Goal: Task Accomplishment & Management: Manage account settings

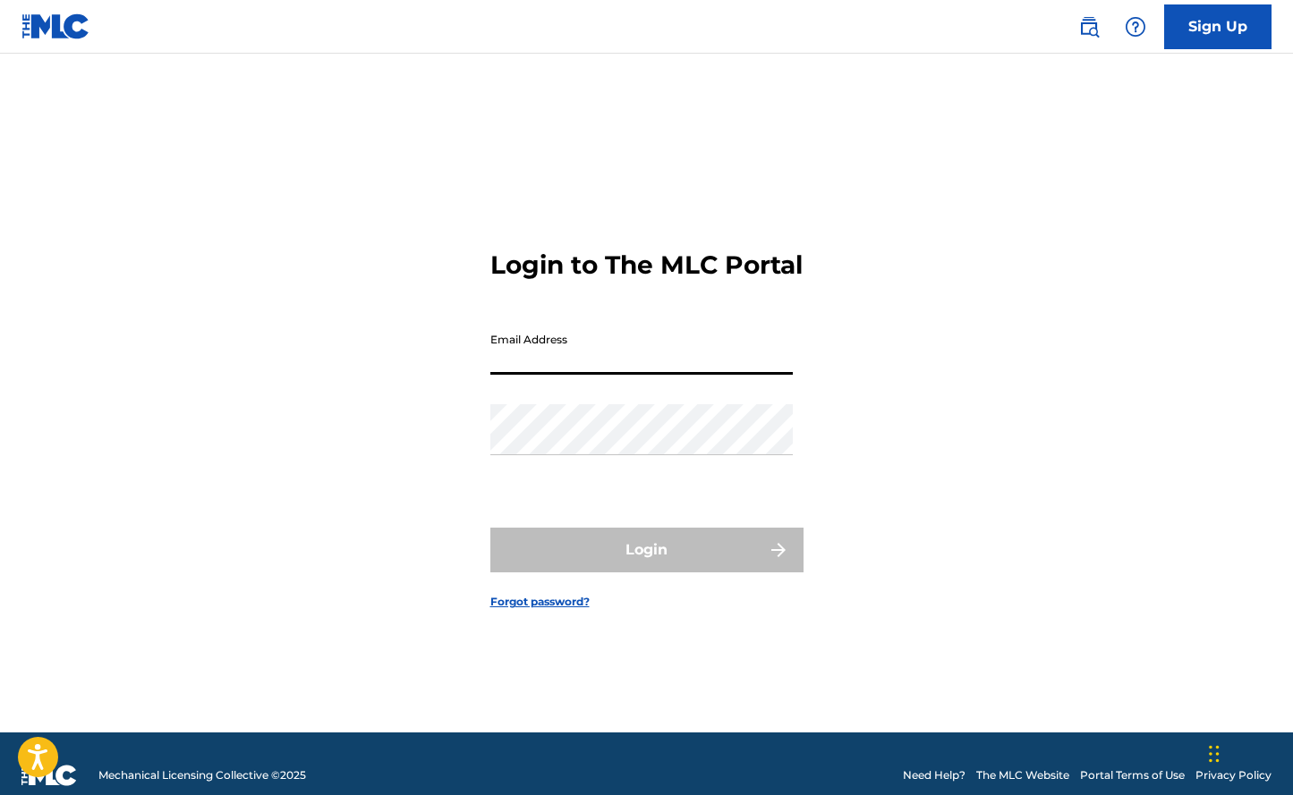
type input "[MEDICAL_DATA][EMAIL_ADDRESS][DOMAIN_NAME]"
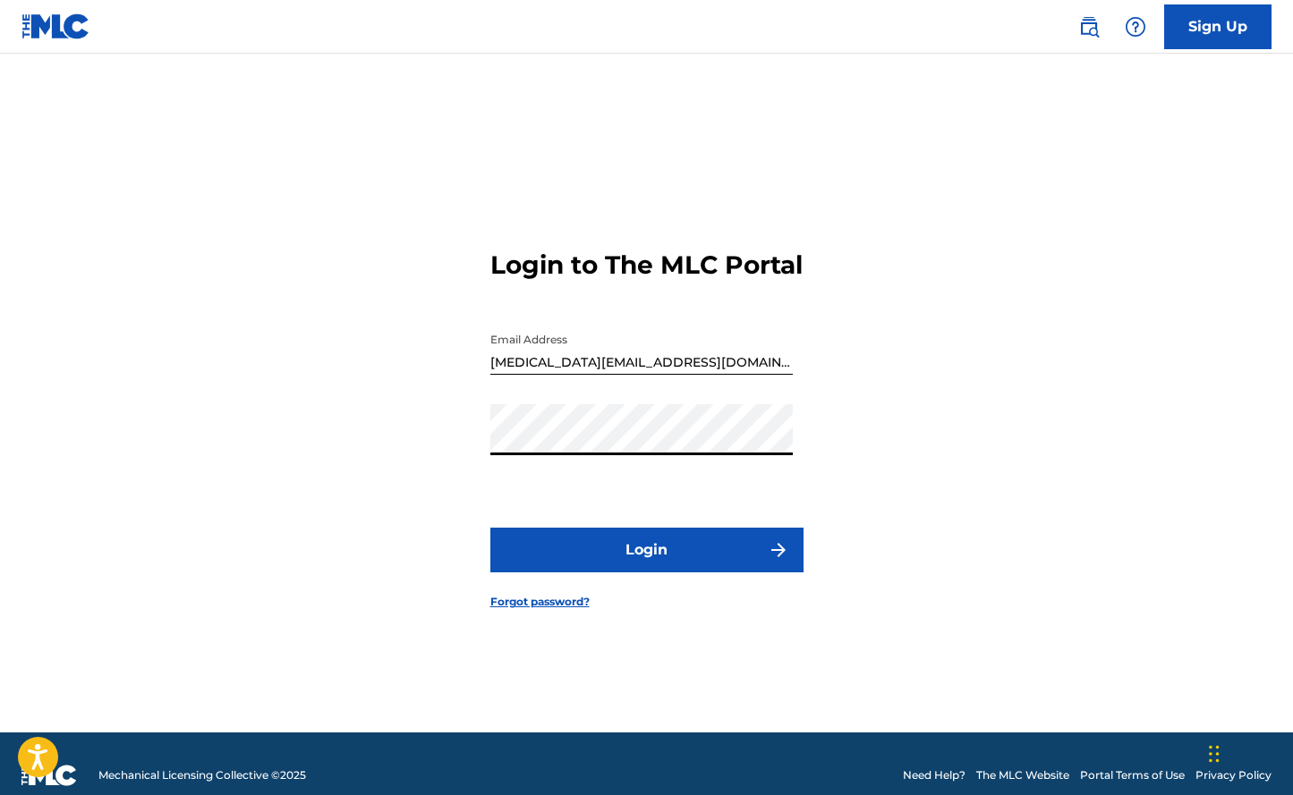
click at [639, 566] on button "Login" at bounding box center [646, 550] width 313 height 45
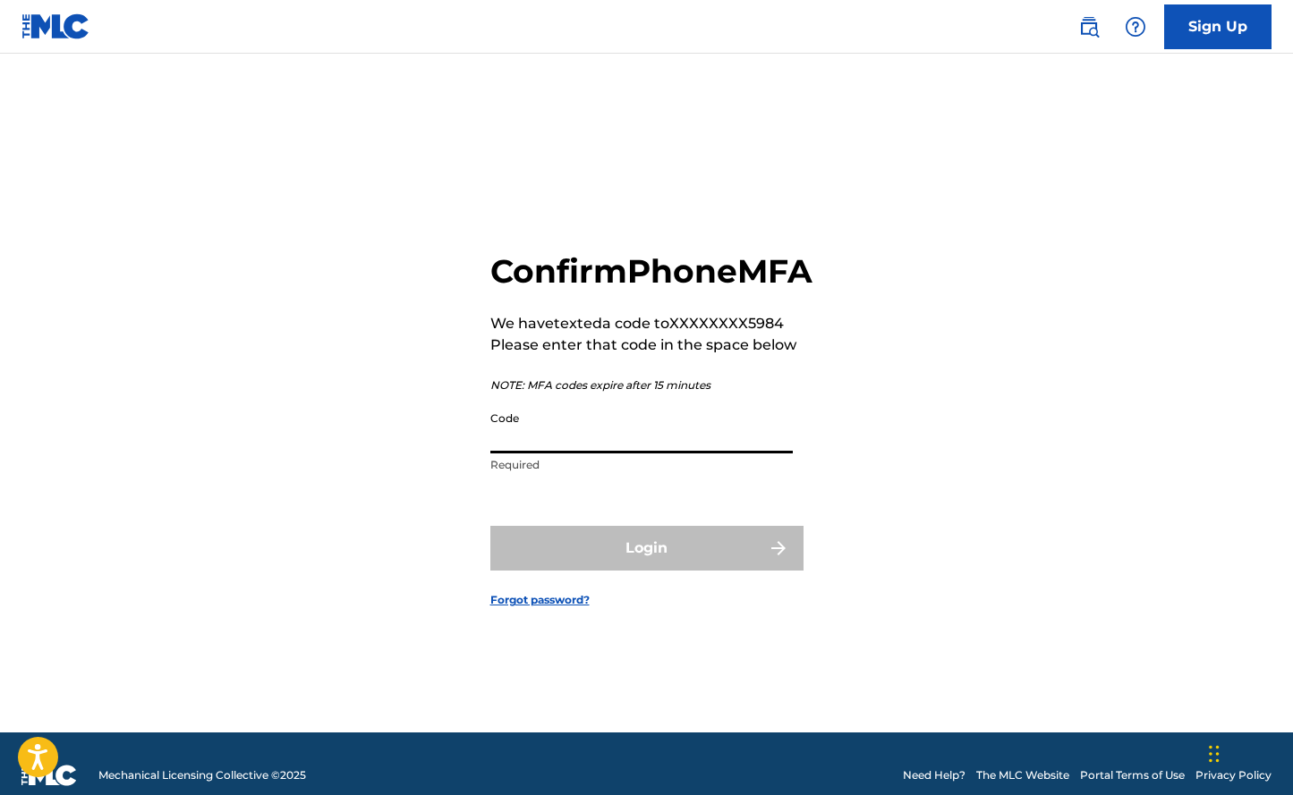
click at [587, 449] on input "Code" at bounding box center [641, 428] width 302 height 51
paste input "220108"
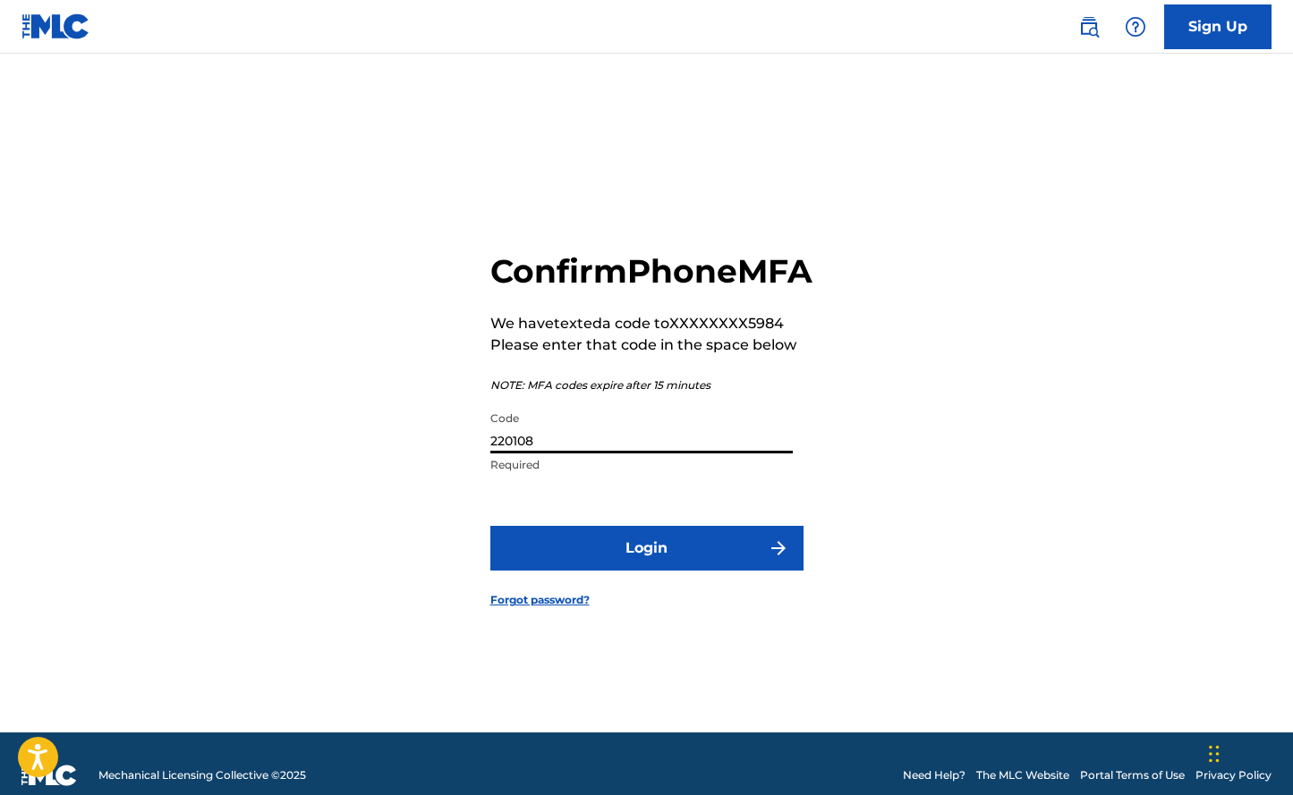
type input "220108"
click at [631, 558] on button "Login" at bounding box center [646, 548] width 313 height 45
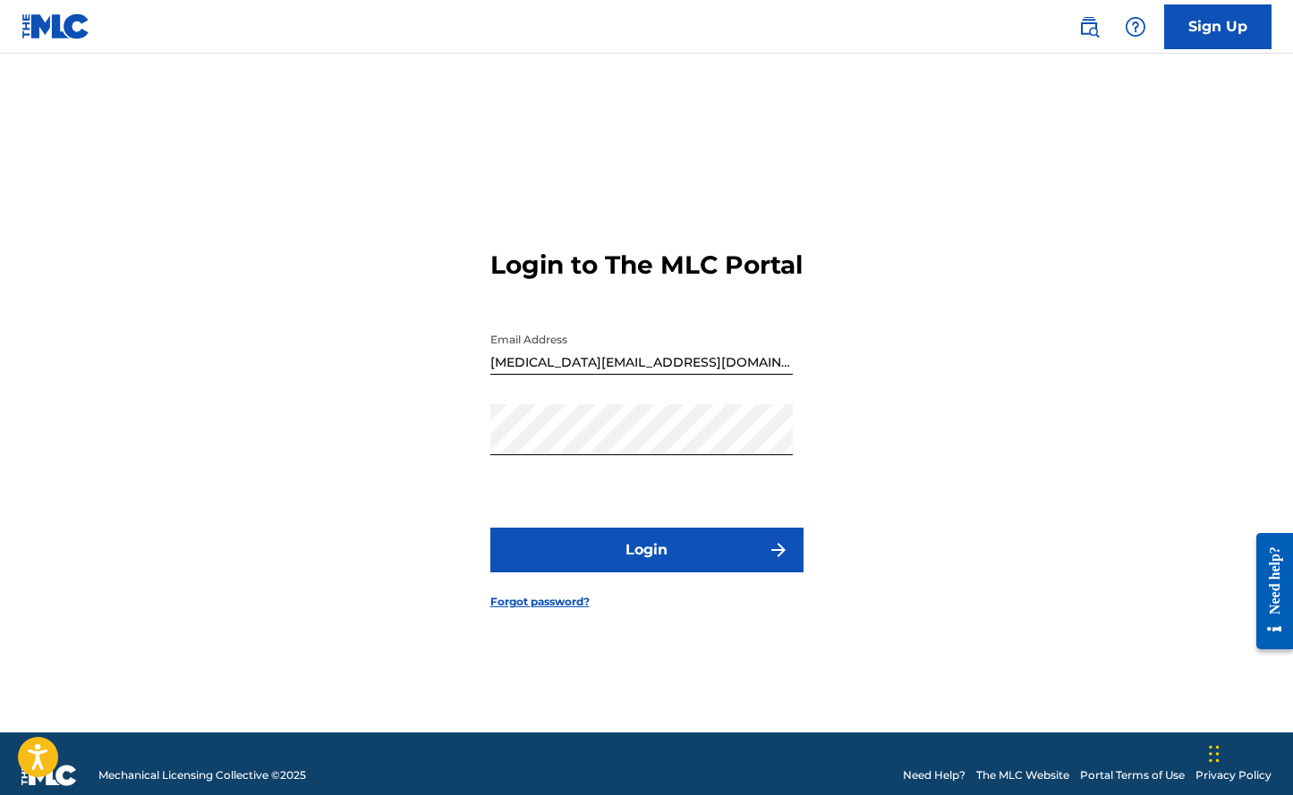
click at [636, 565] on button "Login" at bounding box center [646, 550] width 313 height 45
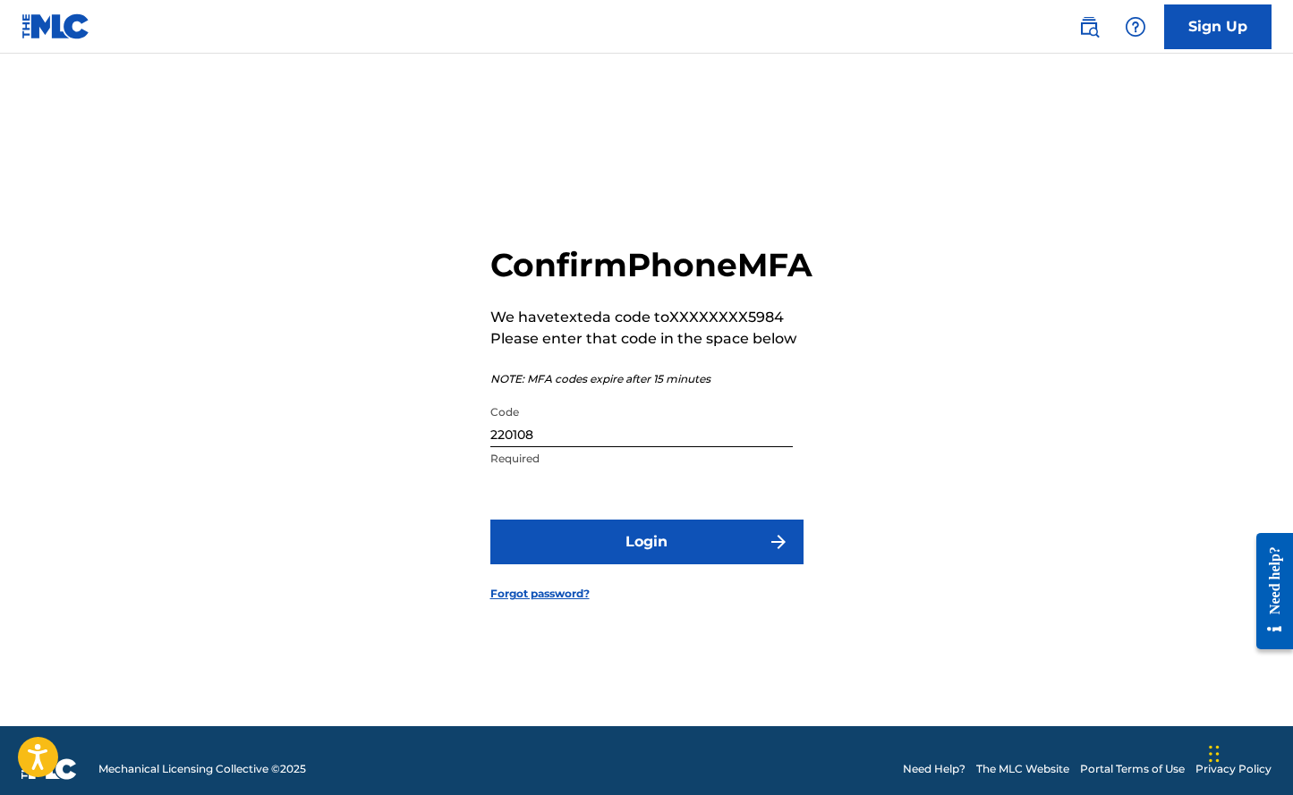
scroll to position [9, 0]
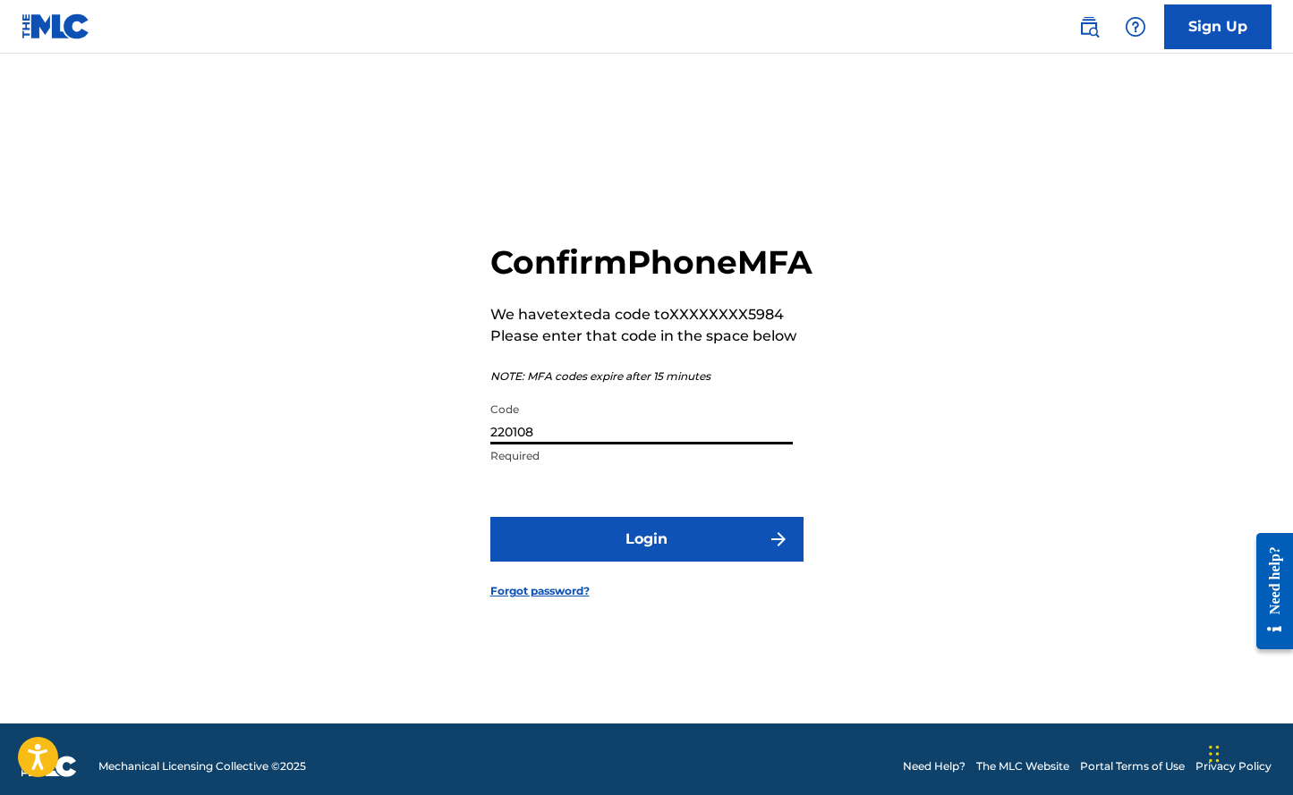
click at [577, 445] on input "220108" at bounding box center [641, 419] width 302 height 51
paste input "667590"
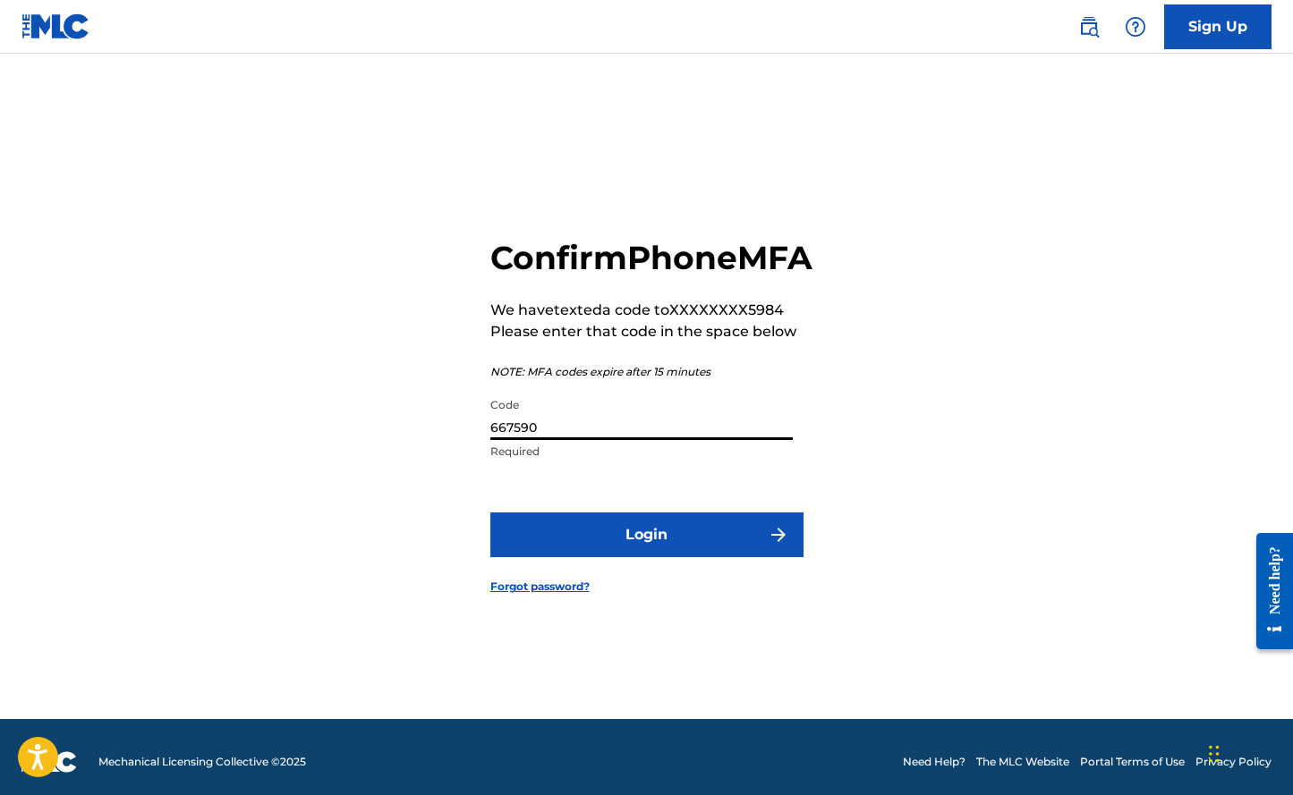
type input "667590"
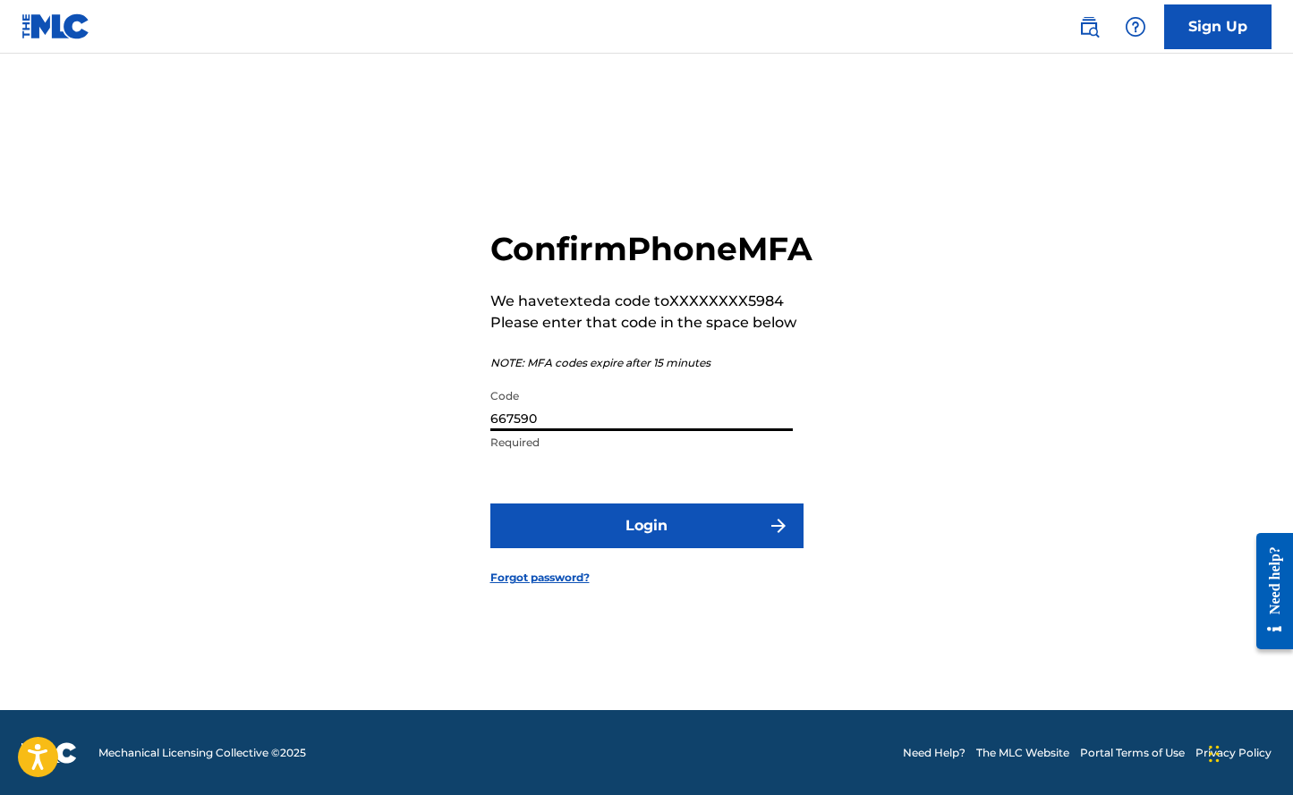
click at [641, 548] on button "Login" at bounding box center [646, 526] width 313 height 45
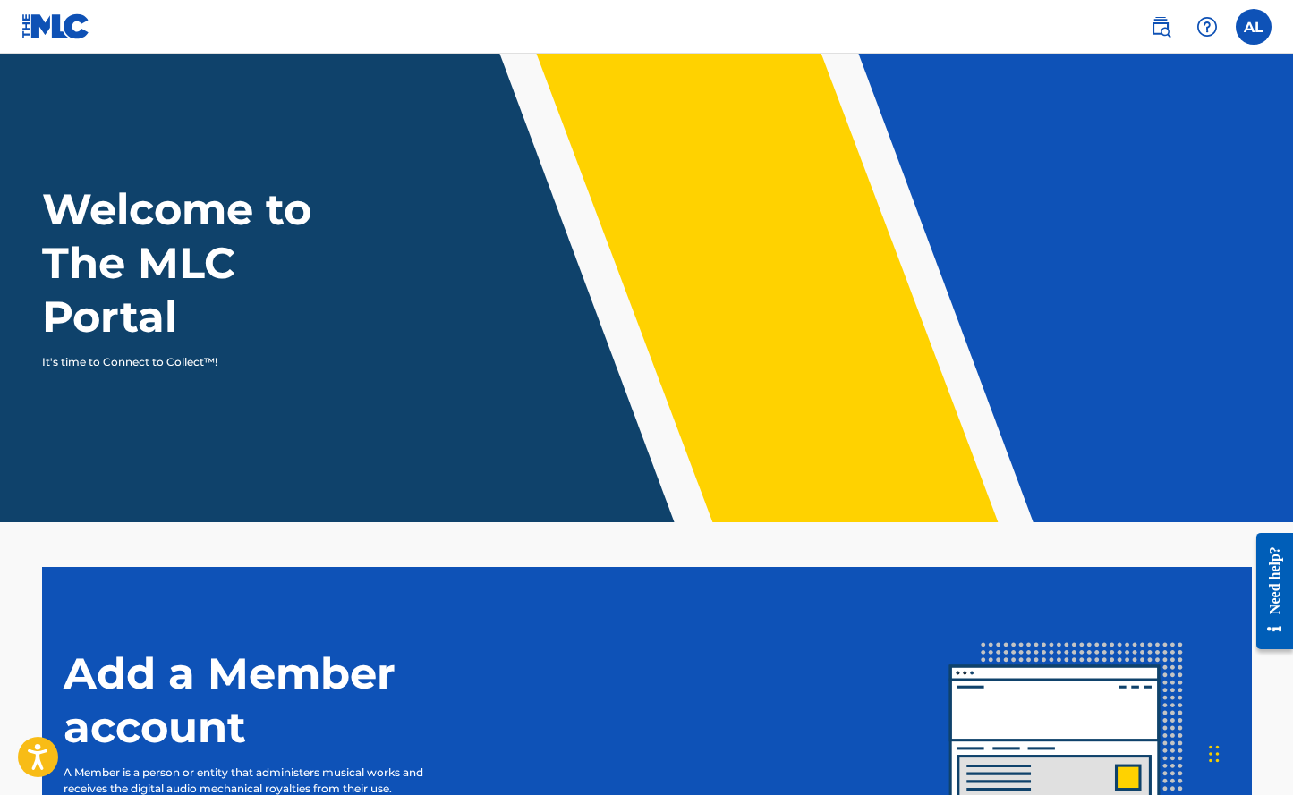
scroll to position [7, 1]
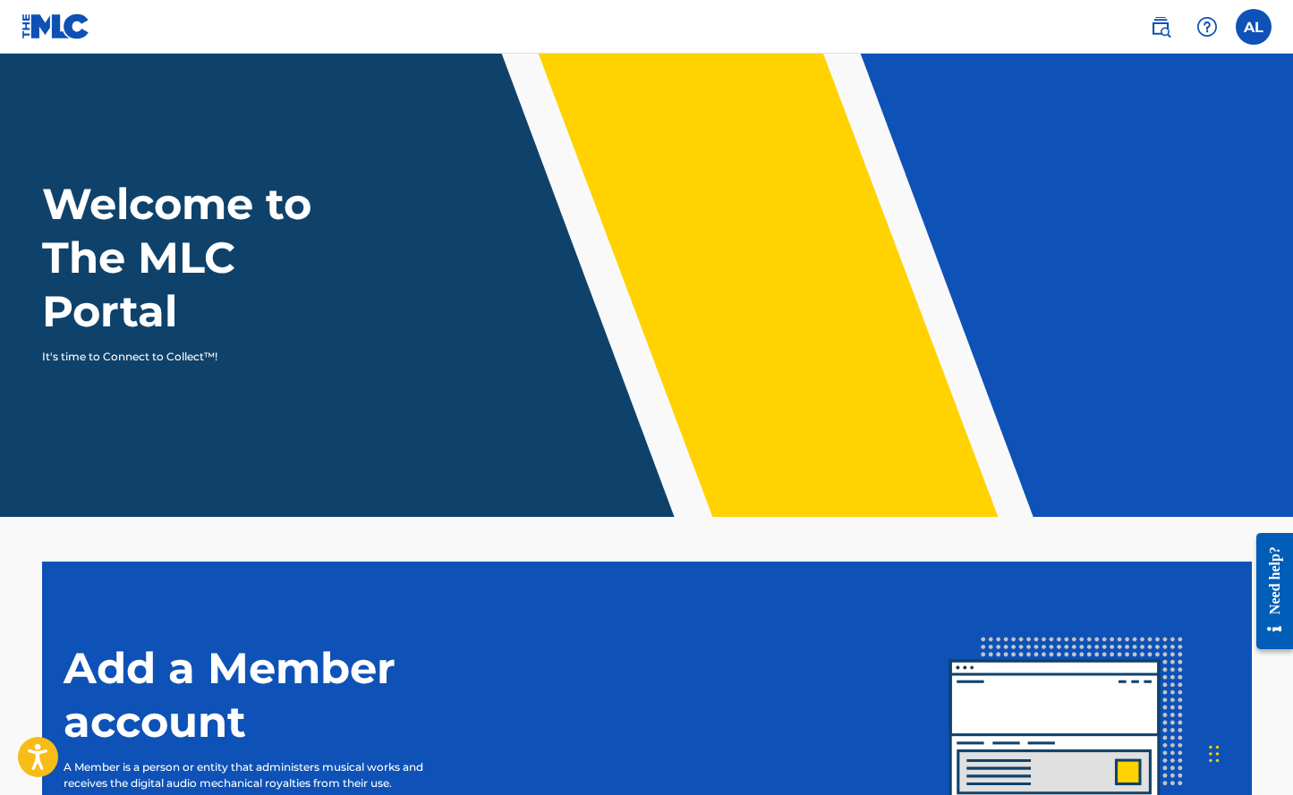
click at [1242, 32] on label at bounding box center [1254, 27] width 36 height 36
click at [1253, 27] on input "AL [PERSON_NAME] [MEDICAL_DATA][EMAIL_ADDRESS][DOMAIN_NAME] Notification Prefer…" at bounding box center [1253, 27] width 0 height 0
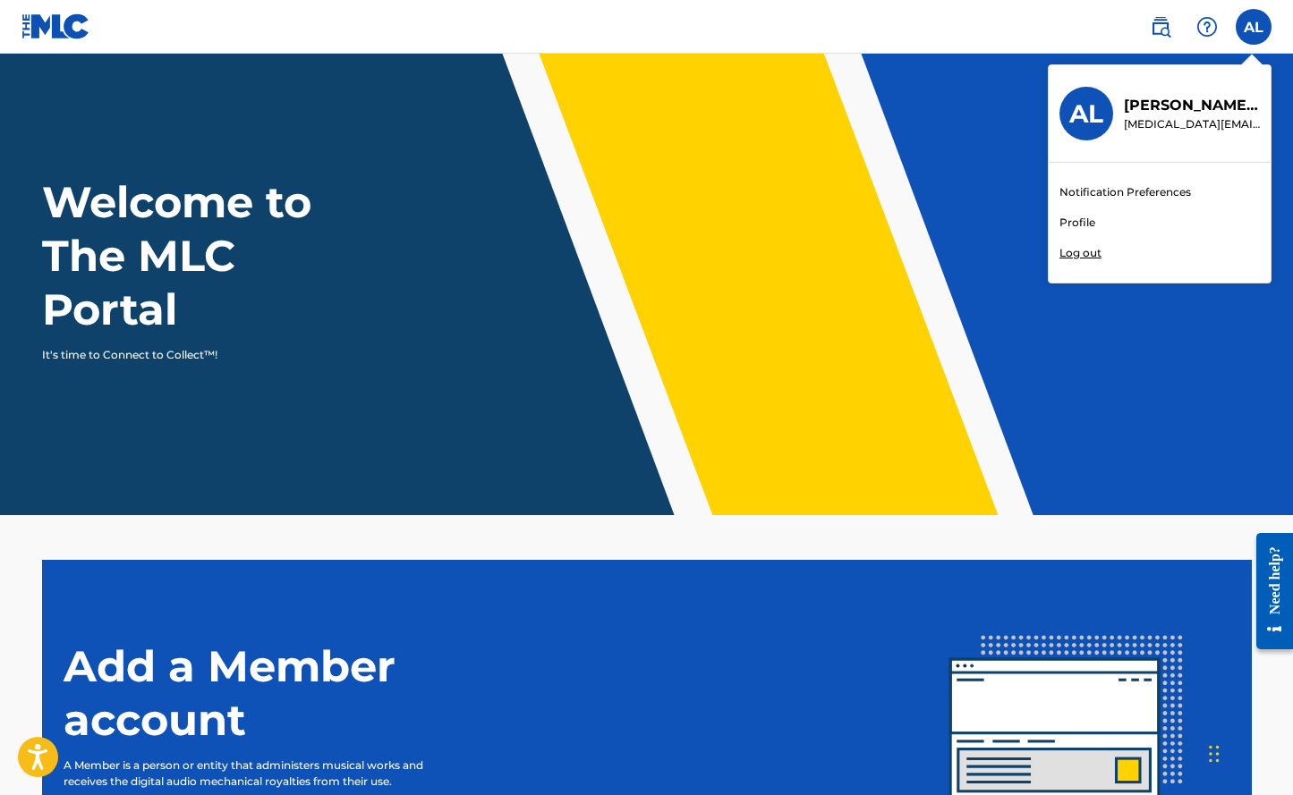
click at [1083, 222] on link "Profile" at bounding box center [1077, 223] width 36 height 16
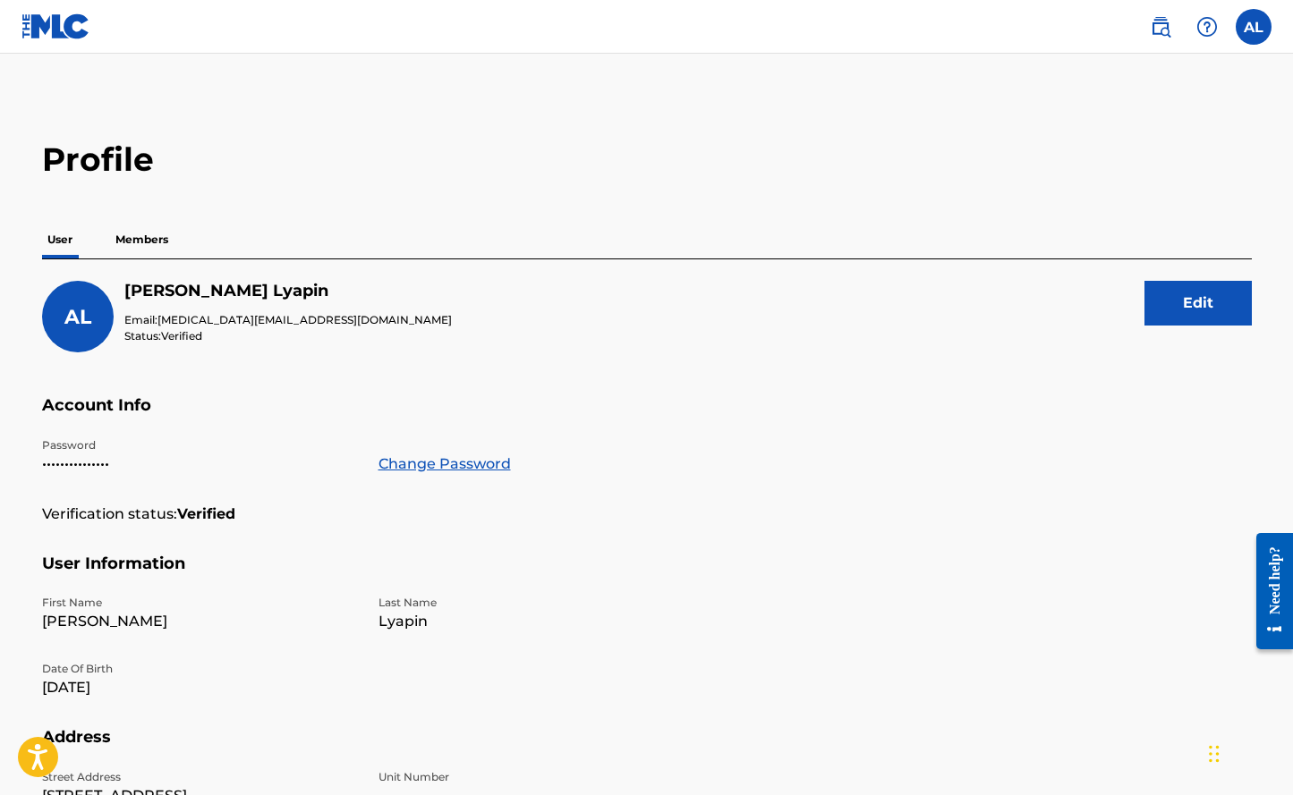
click at [147, 236] on p "Members" at bounding box center [142, 240] width 64 height 38
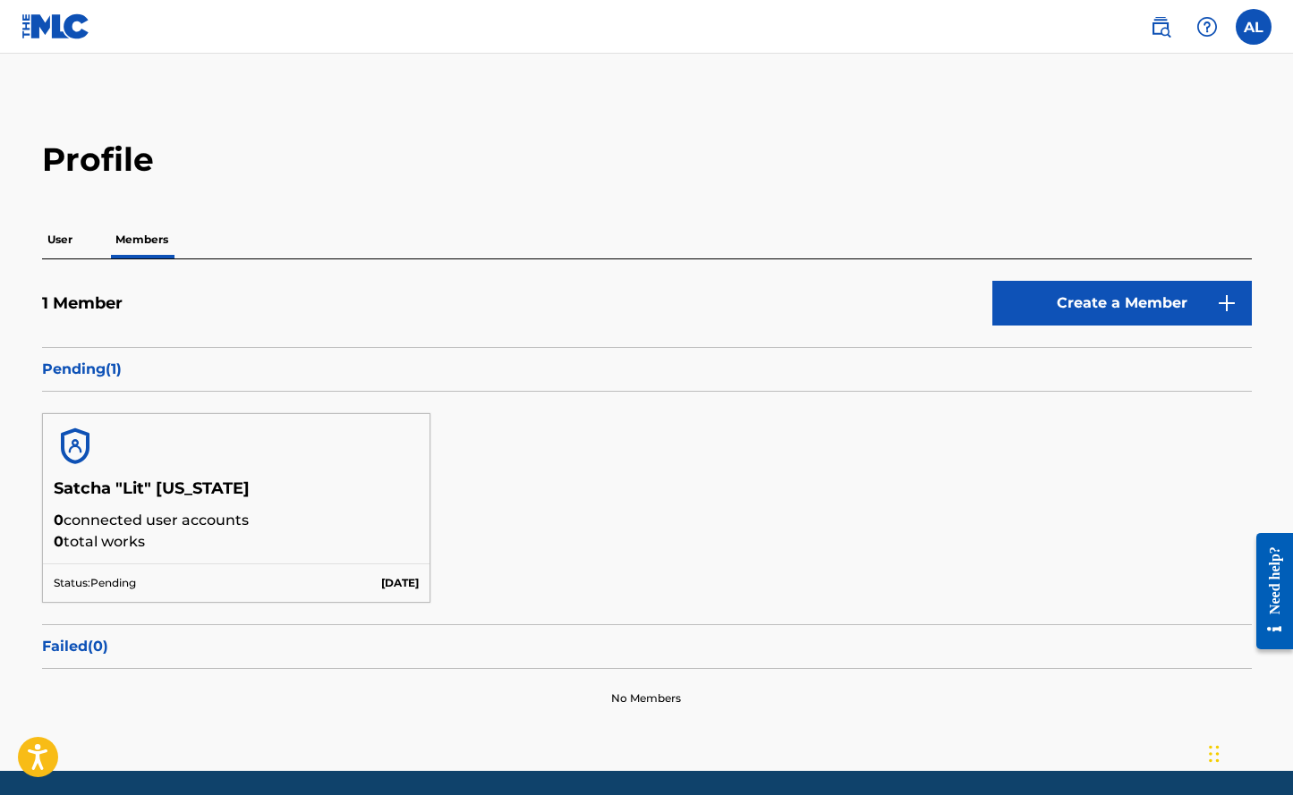
click at [58, 246] on p "User" at bounding box center [60, 240] width 36 height 38
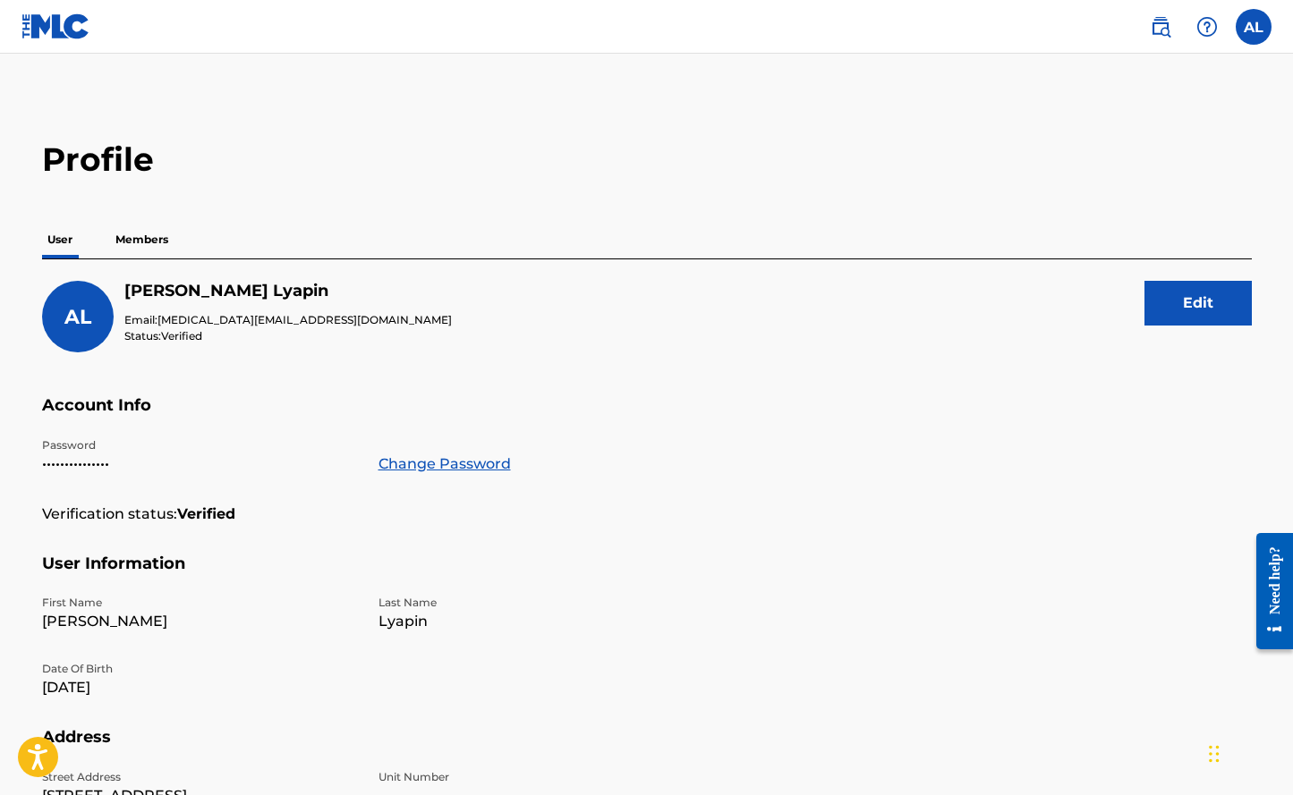
click at [149, 242] on p "Members" at bounding box center [142, 240] width 64 height 38
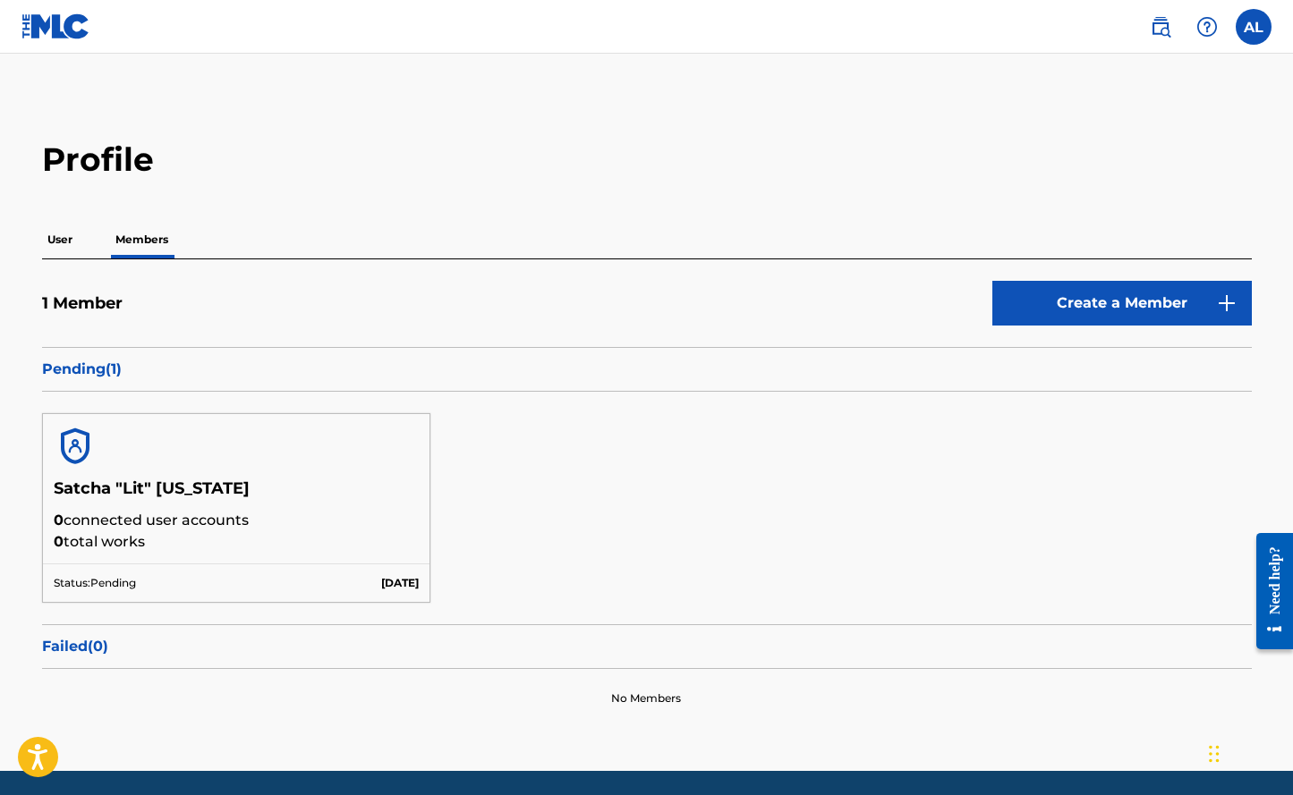
click at [55, 237] on p "User" at bounding box center [60, 240] width 36 height 38
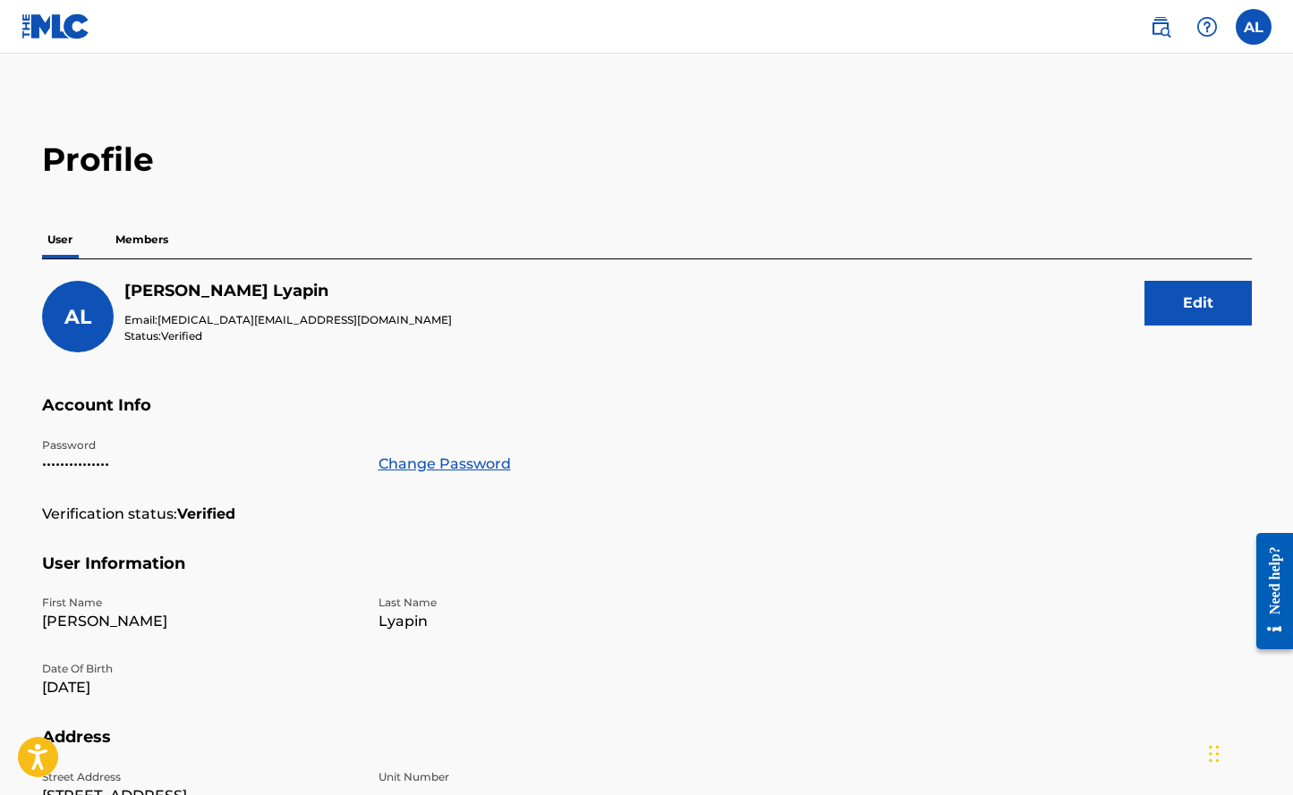
click at [1256, 21] on label at bounding box center [1254, 27] width 36 height 36
click at [1253, 27] on input "AL [PERSON_NAME] [MEDICAL_DATA][EMAIL_ADDRESS][DOMAIN_NAME] Notification Prefer…" at bounding box center [1253, 27] width 0 height 0
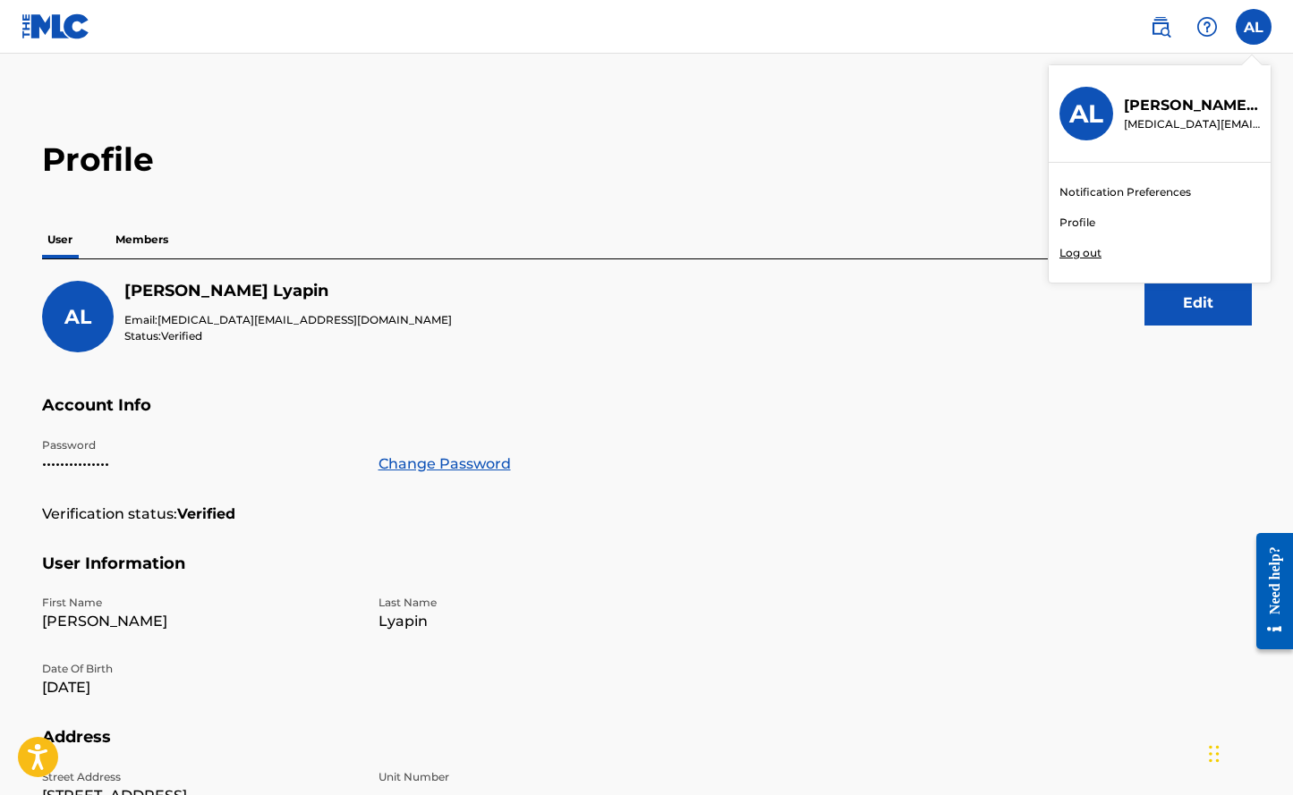
click at [1089, 194] on link "Notification Preferences" at bounding box center [1125, 192] width 132 height 16
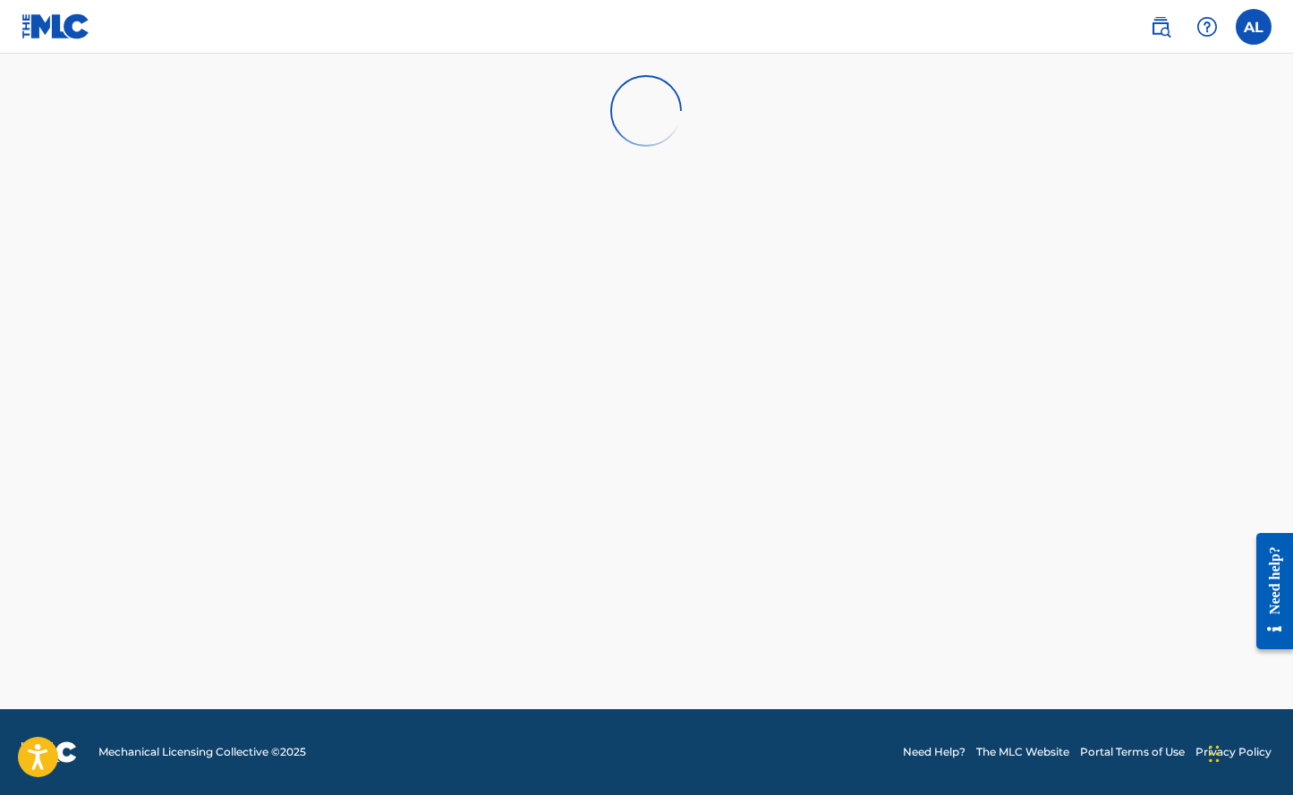
click at [1259, 30] on label at bounding box center [1254, 27] width 36 height 36
click at [1253, 27] on input "AL [PERSON_NAME] [MEDICAL_DATA][EMAIL_ADDRESS][DOMAIN_NAME] Notification Prefer…" at bounding box center [1253, 27] width 0 height 0
click at [1076, 220] on link "Profile" at bounding box center [1077, 223] width 36 height 16
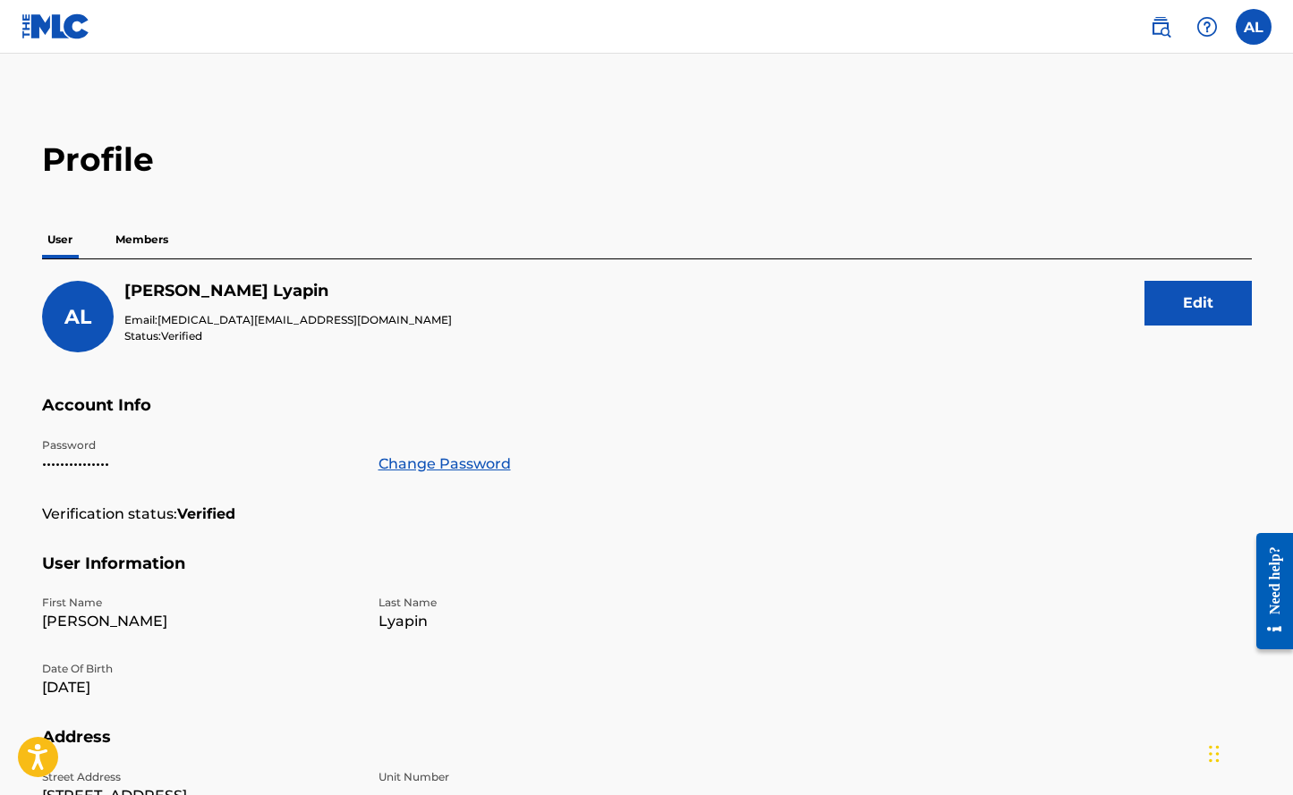
click at [1243, 30] on label at bounding box center [1254, 27] width 36 height 36
click at [1253, 27] on input "AL [PERSON_NAME] [MEDICAL_DATA][EMAIL_ADDRESS][DOMAIN_NAME] Notification Prefer…" at bounding box center [1253, 27] width 0 height 0
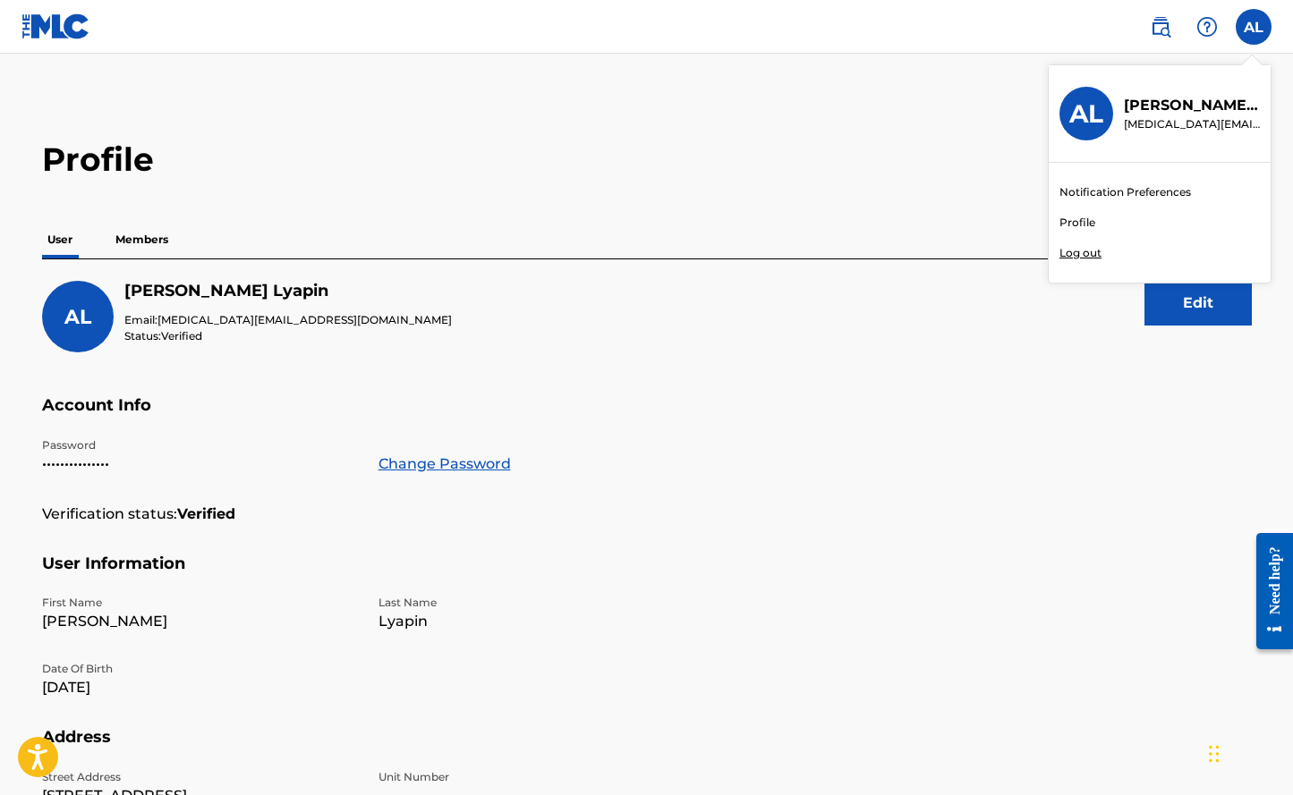
click at [1106, 189] on link "Notification Preferences" at bounding box center [1125, 192] width 132 height 16
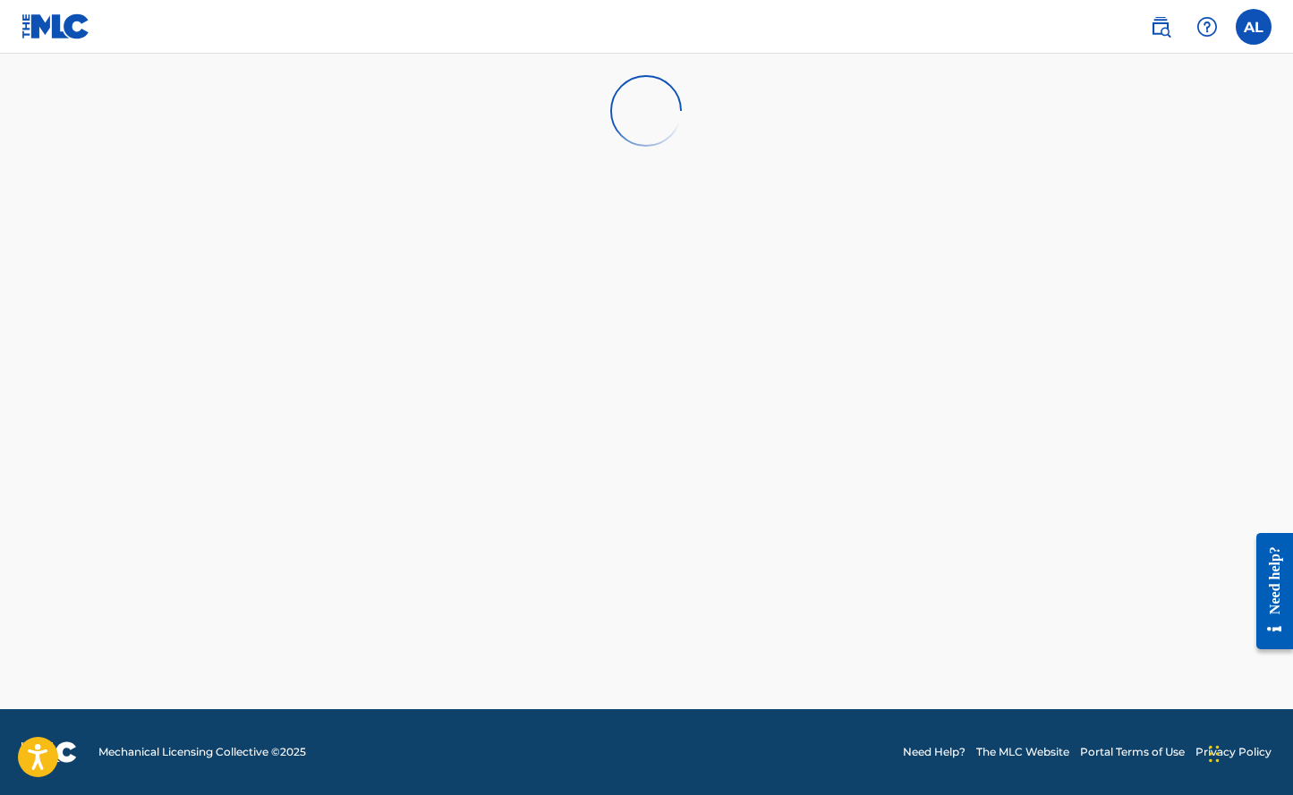
click at [1281, 590] on div "Need help?" at bounding box center [1274, 580] width 24 height 68
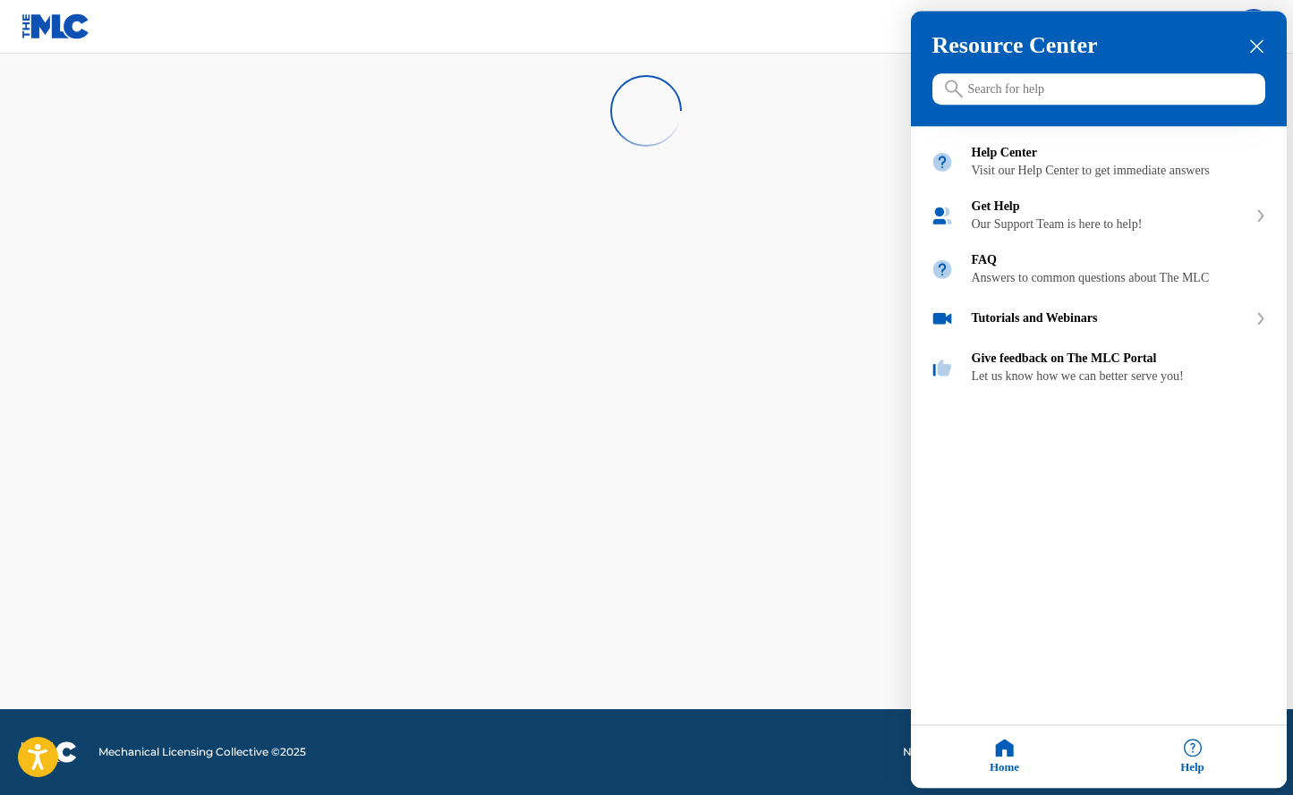
click at [690, 246] on div at bounding box center [646, 397] width 1293 height 795
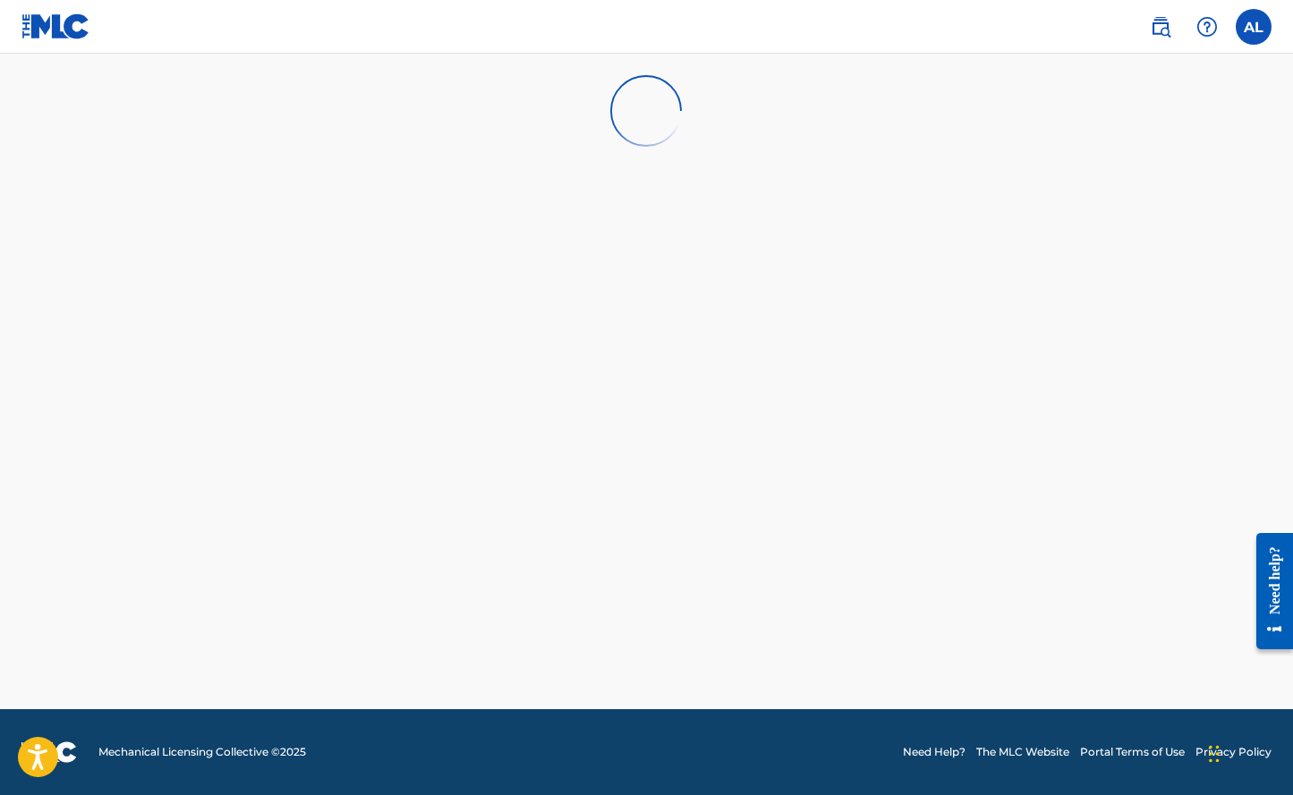
click at [1267, 24] on label at bounding box center [1254, 27] width 36 height 36
click at [1253, 27] on input "AL [PERSON_NAME] [MEDICAL_DATA][EMAIL_ADDRESS][DOMAIN_NAME] Notification Prefer…" at bounding box center [1253, 27] width 0 height 0
click at [1098, 192] on link "Notification Preferences" at bounding box center [1125, 192] width 132 height 16
click at [1243, 22] on label at bounding box center [1254, 27] width 36 height 36
click at [1253, 27] on input "AL [PERSON_NAME] [MEDICAL_DATA][EMAIL_ADDRESS][DOMAIN_NAME] Notification Prefer…" at bounding box center [1253, 27] width 0 height 0
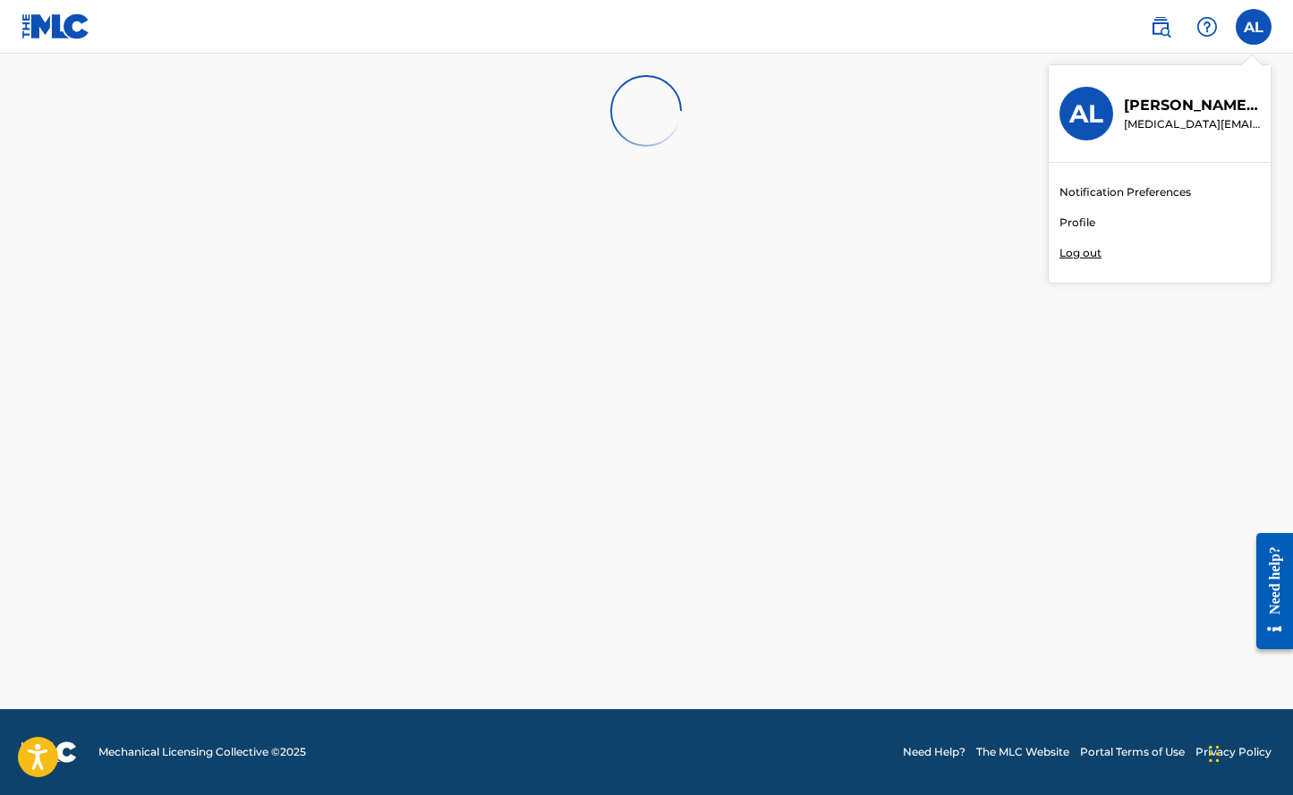
click at [1063, 219] on link "Profile" at bounding box center [1077, 223] width 36 height 16
